Goal: Information Seeking & Learning: Learn about a topic

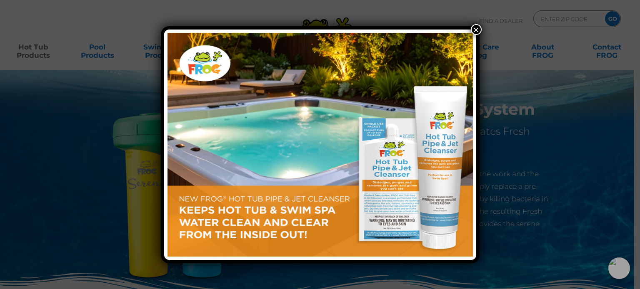
click at [477, 28] on button "×" at bounding box center [476, 29] width 11 height 11
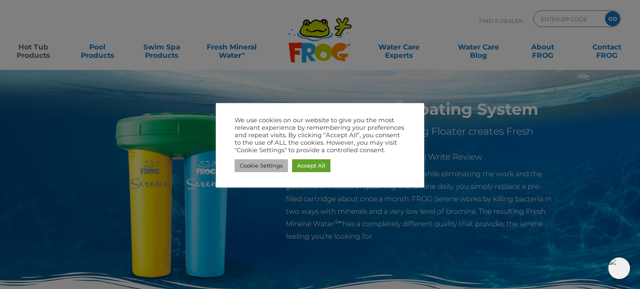
click at [265, 165] on link "Cookie Settings" at bounding box center [260, 166] width 53 height 13
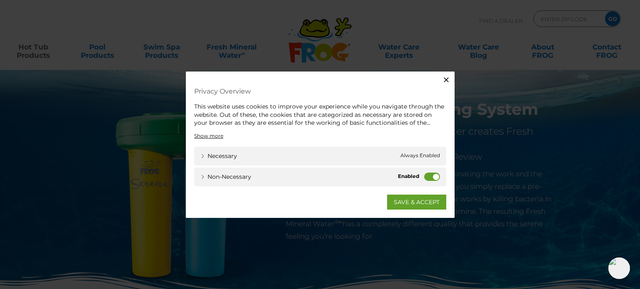
click at [449, 78] on icon "button" at bounding box center [446, 80] width 8 height 8
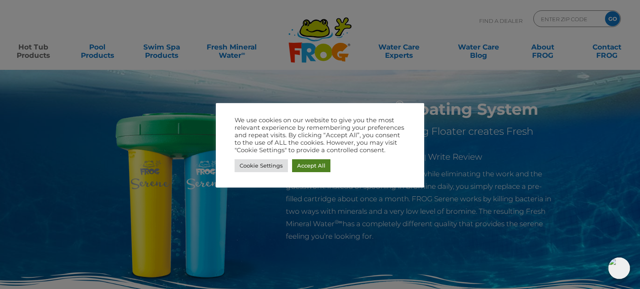
click at [316, 163] on link "Accept All" at bounding box center [311, 166] width 38 height 13
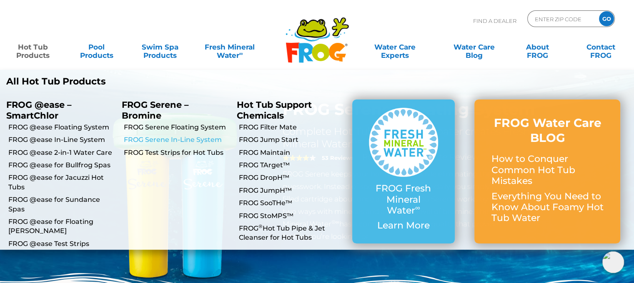
click at [177, 140] on link "FROG Serene In-Line System" at bounding box center [177, 139] width 107 height 9
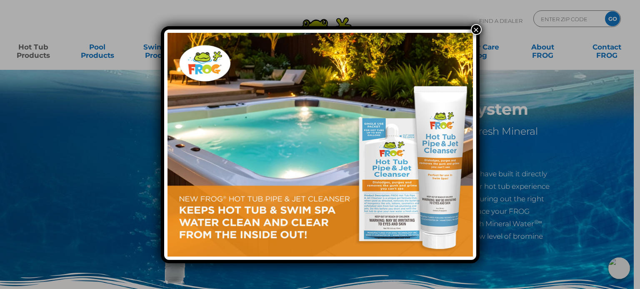
click at [473, 30] on button "×" at bounding box center [476, 29] width 11 height 11
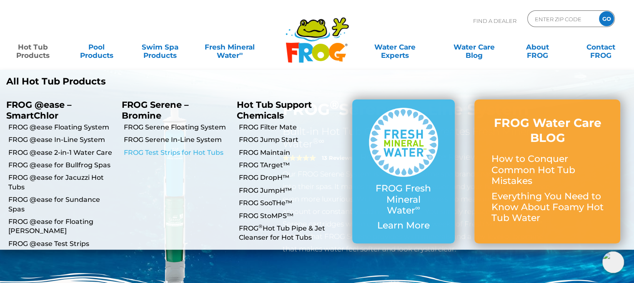
click at [168, 152] on link "FROG Test Strips for Hot Tubs" at bounding box center [177, 152] width 107 height 9
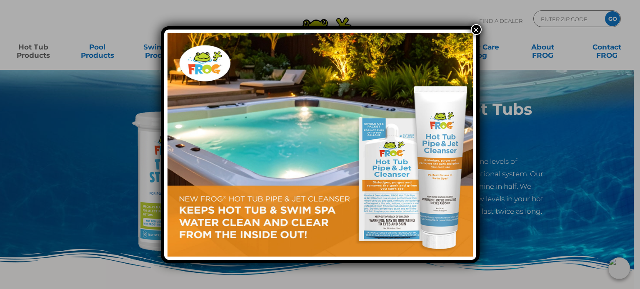
click at [475, 28] on button "×" at bounding box center [476, 29] width 11 height 11
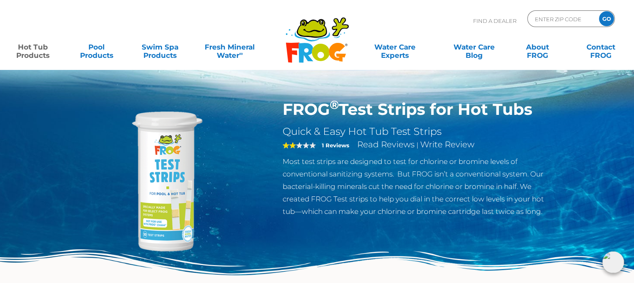
click at [336, 144] on strong "1 Reviews" at bounding box center [335, 145] width 27 height 7
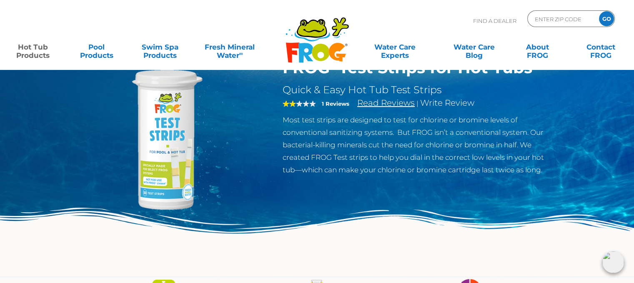
click at [397, 105] on link "Read Reviews" at bounding box center [385, 103] width 57 height 10
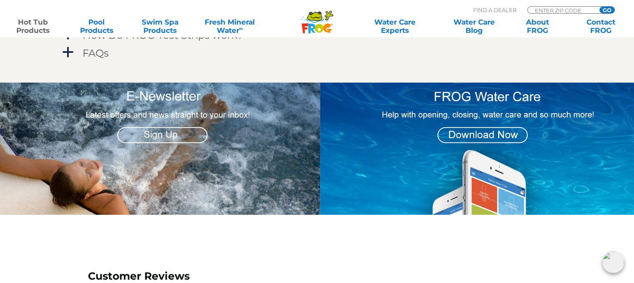
scroll to position [713, 0]
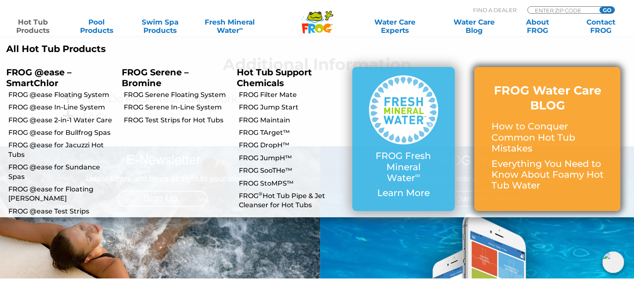
click at [505, 148] on p "How to Conquer Common Hot Tub Mistakes" at bounding box center [547, 137] width 112 height 33
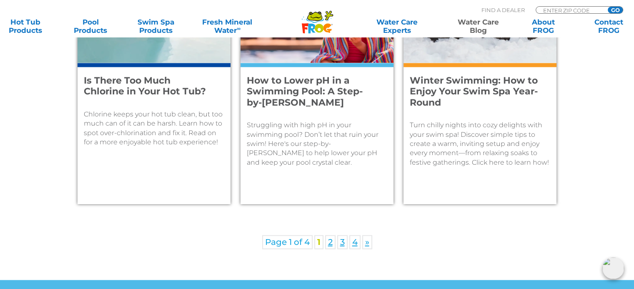
scroll to position [1254, 0]
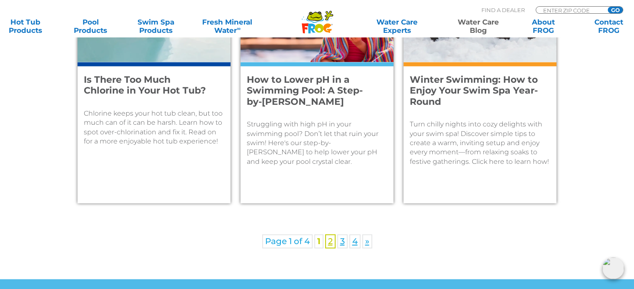
click at [330, 243] on link "2" at bounding box center [330, 241] width 10 height 14
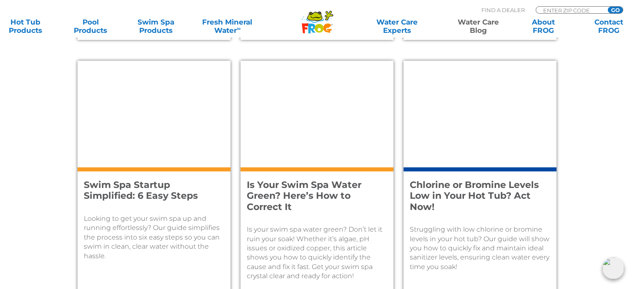
scroll to position [625, 0]
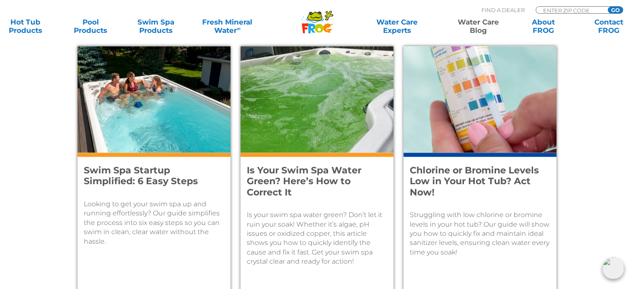
click at [468, 229] on p "Struggling with low chlorine or bromine levels in your hot tub? Our guide will …" at bounding box center [479, 234] width 140 height 47
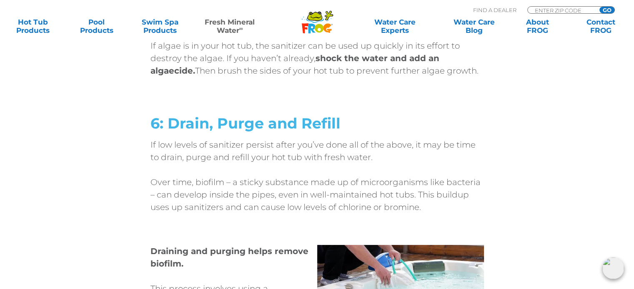
scroll to position [3082, 0]
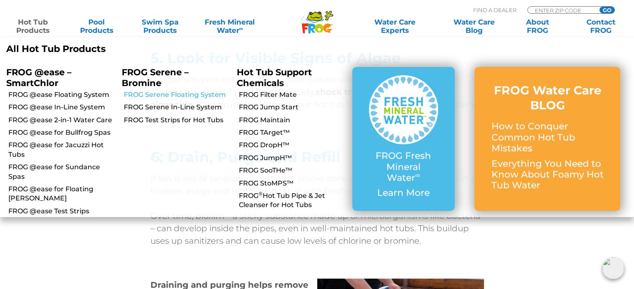
click at [172, 95] on link "FROG Serene Floating System" at bounding box center [177, 94] width 107 height 9
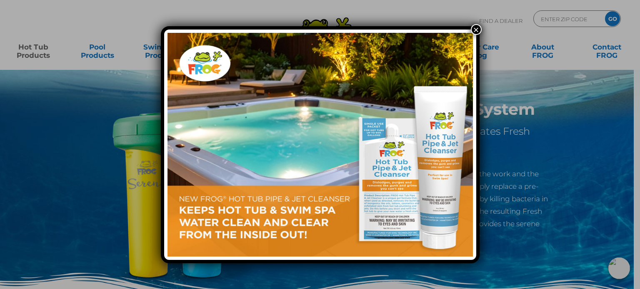
click at [475, 28] on button "×" at bounding box center [476, 29] width 11 height 11
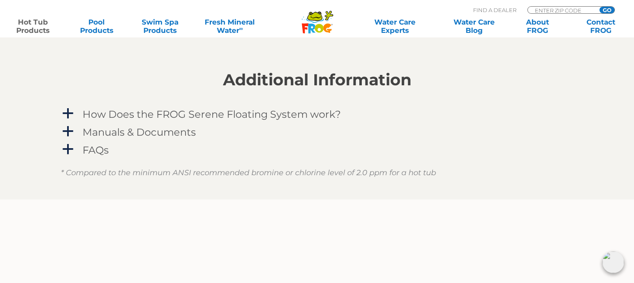
scroll to position [750, 0]
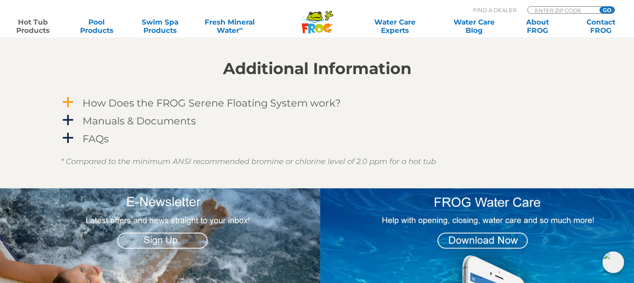
click at [121, 105] on h4 "How Does the FROG Serene Floating System work?" at bounding box center [211, 102] width 258 height 11
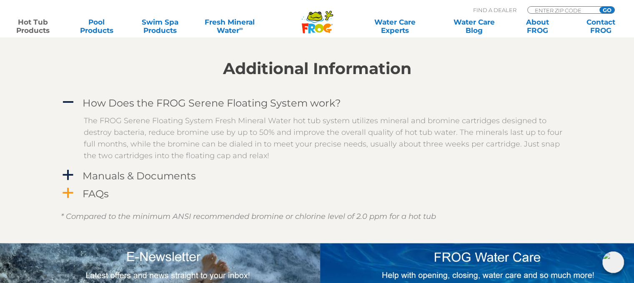
click at [70, 193] on span "a" at bounding box center [68, 193] width 12 height 12
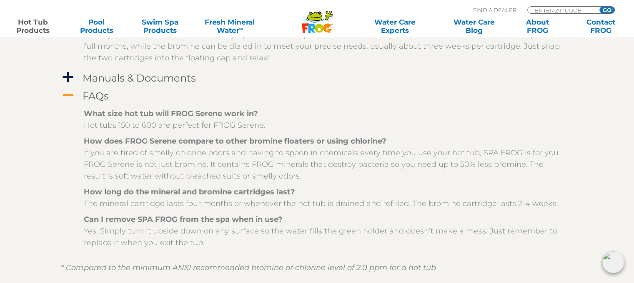
scroll to position [833, 0]
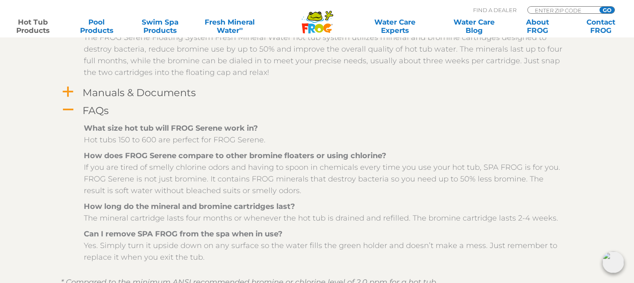
click at [64, 92] on span "a" at bounding box center [68, 92] width 12 height 12
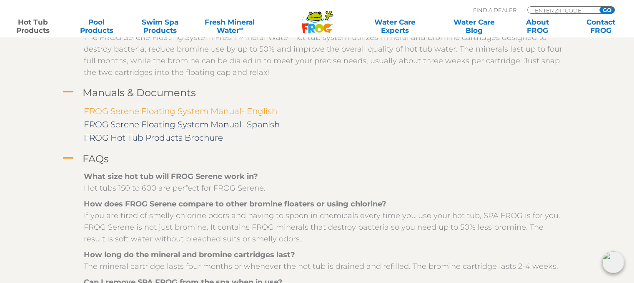
click at [255, 113] on link "FROG Serene Floating System Manual- English" at bounding box center [180, 111] width 193 height 10
